Goal: Transaction & Acquisition: Purchase product/service

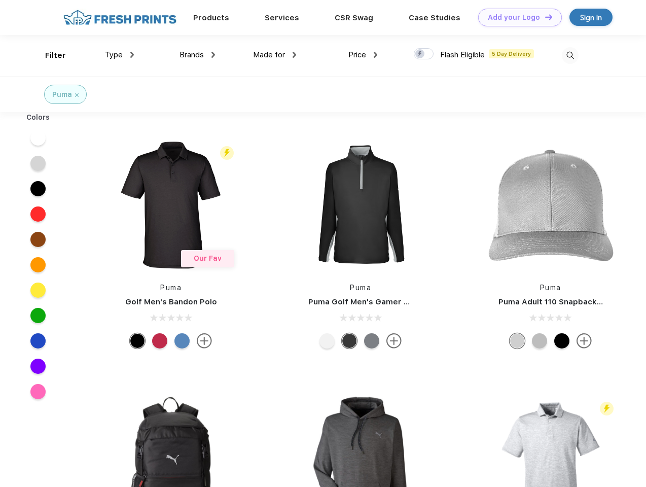
click at [516, 17] on link "Add your Logo Design Tool" at bounding box center [520, 18] width 84 height 18
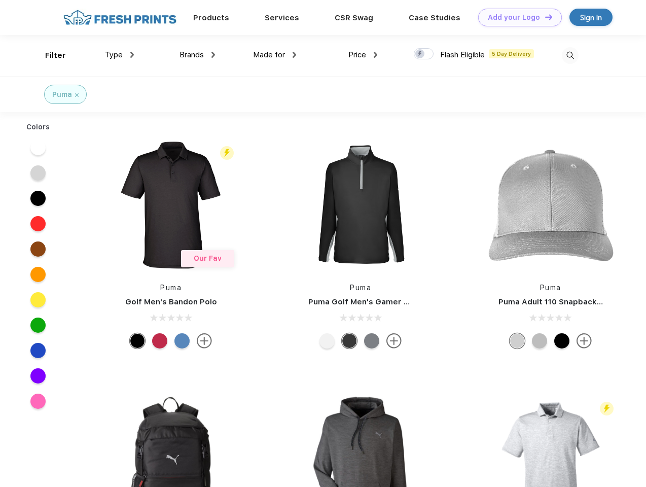
click at [0, 0] on div "Design Tool" at bounding box center [0, 0] width 0 height 0
click at [544, 17] on link "Add your Logo Design Tool" at bounding box center [520, 18] width 84 height 18
click at [49, 55] on div "Filter" at bounding box center [55, 56] width 21 height 12
click at [120, 55] on span "Type" at bounding box center [114, 54] width 18 height 9
click at [197, 55] on span "Brands" at bounding box center [192, 54] width 24 height 9
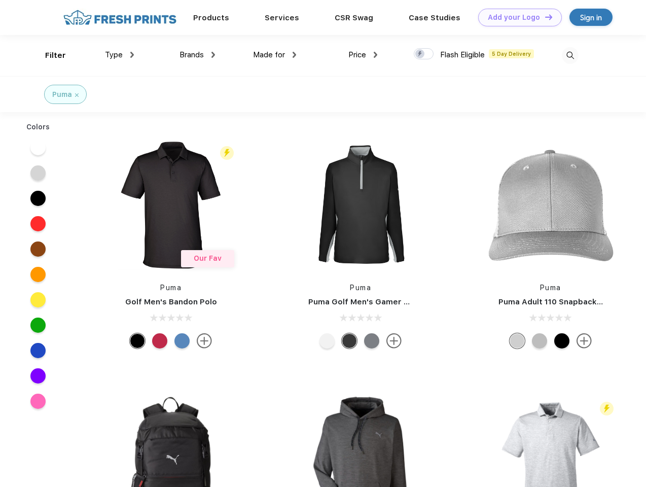
click at [275, 55] on span "Made for" at bounding box center [269, 54] width 32 height 9
click at [363, 55] on span "Price" at bounding box center [357, 54] width 18 height 9
click at [424, 54] on div at bounding box center [424, 53] width 20 height 11
click at [420, 54] on input "checkbox" at bounding box center [417, 51] width 7 height 7
click at [570, 55] on img at bounding box center [570, 55] width 17 height 17
